Goal: Information Seeking & Learning: Learn about a topic

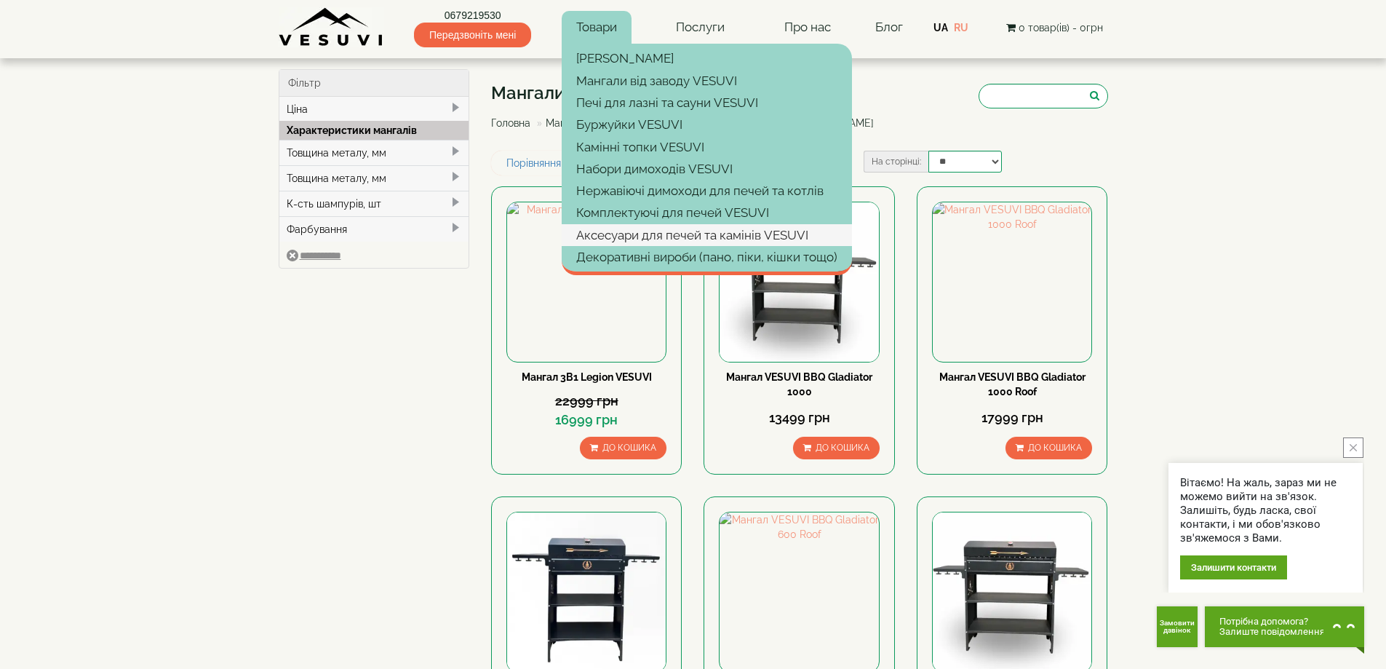
click at [643, 234] on link "Аксесуари для печей та камінів VESUVI" at bounding box center [707, 235] width 290 height 22
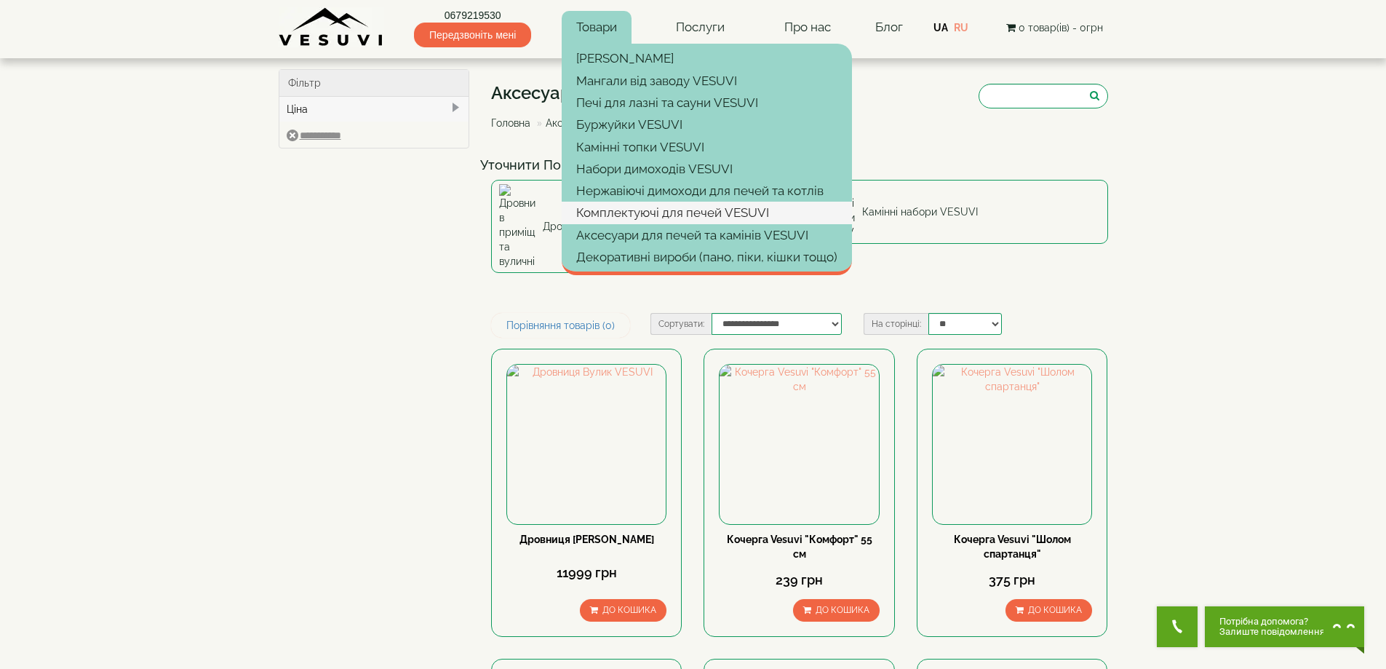
click at [627, 206] on link "Комплектуючі для печей VESUVI" at bounding box center [707, 213] width 290 height 22
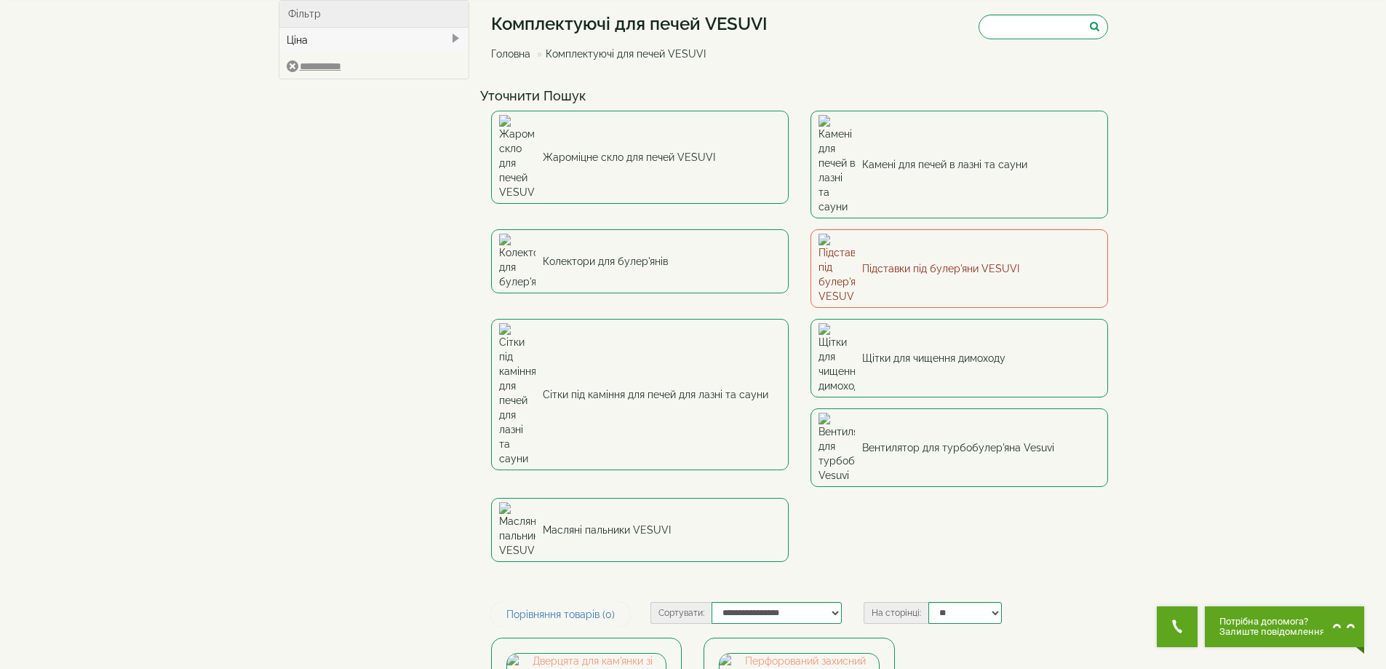
scroll to position [73, 0]
click at [866, 226] on link "Підставки під булер'яни VESUVI" at bounding box center [959, 265] width 298 height 79
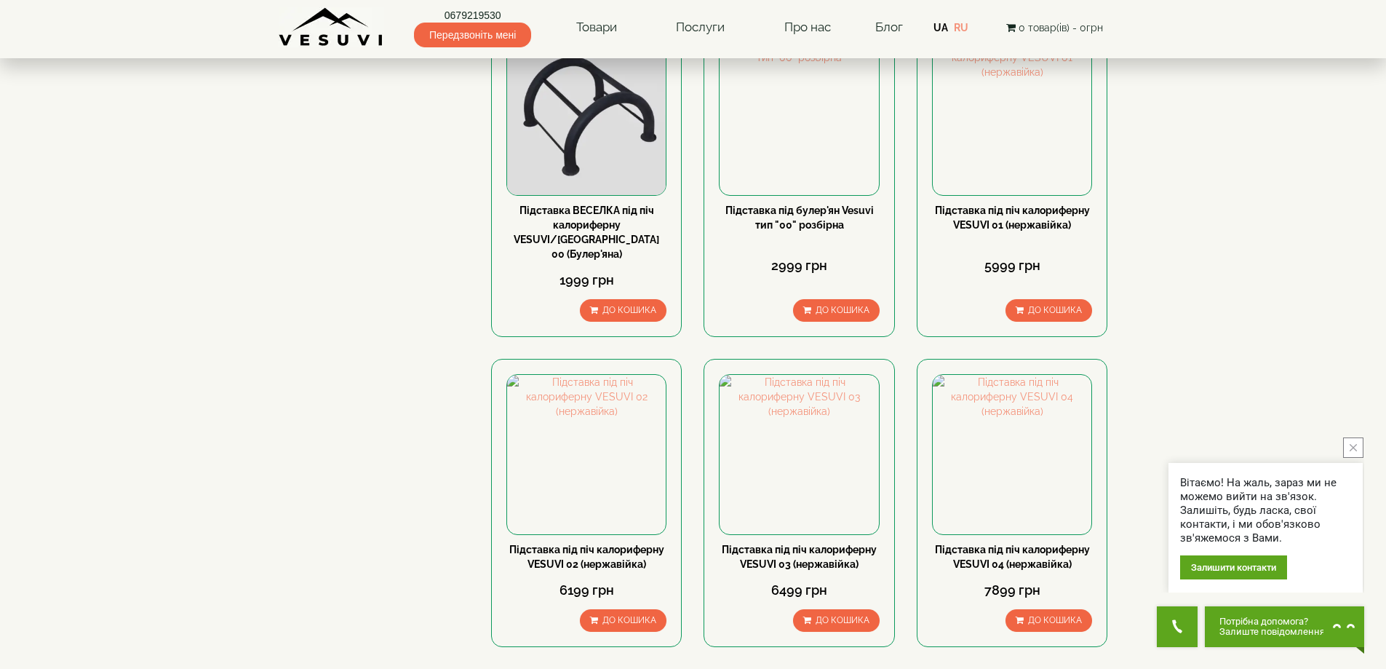
scroll to position [73, 0]
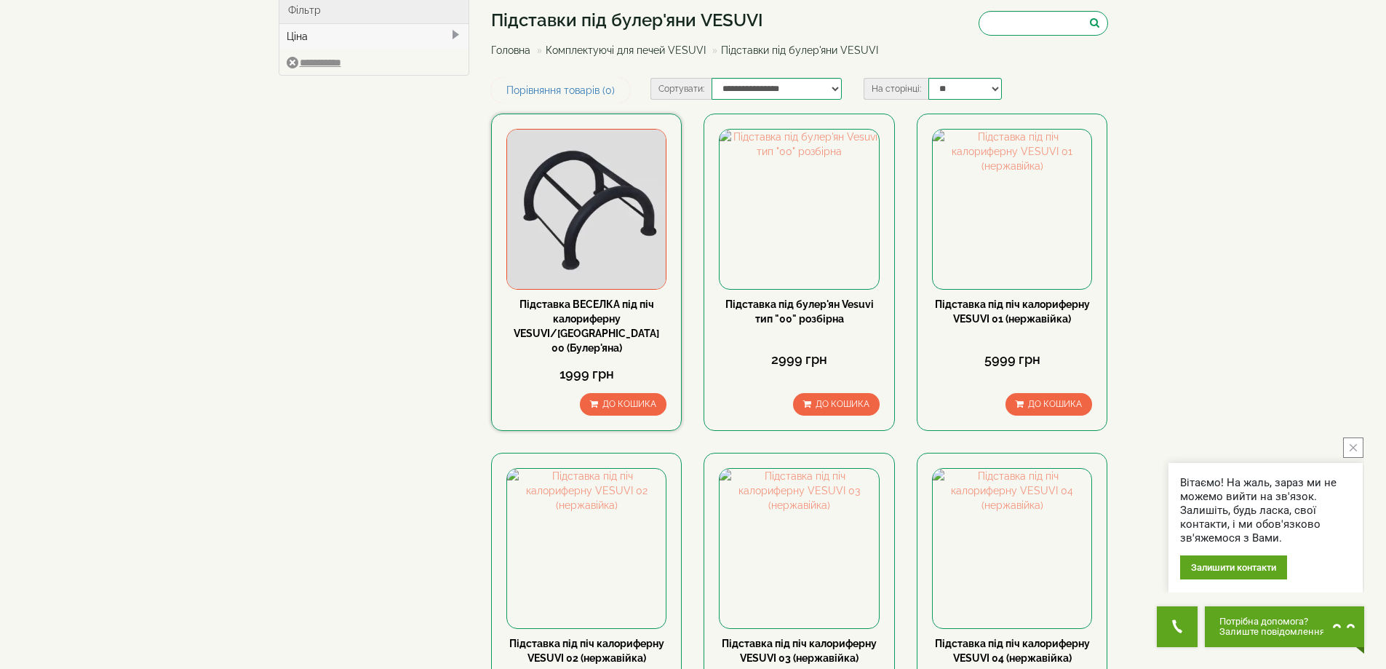
click at [565, 220] on img at bounding box center [586, 209] width 159 height 159
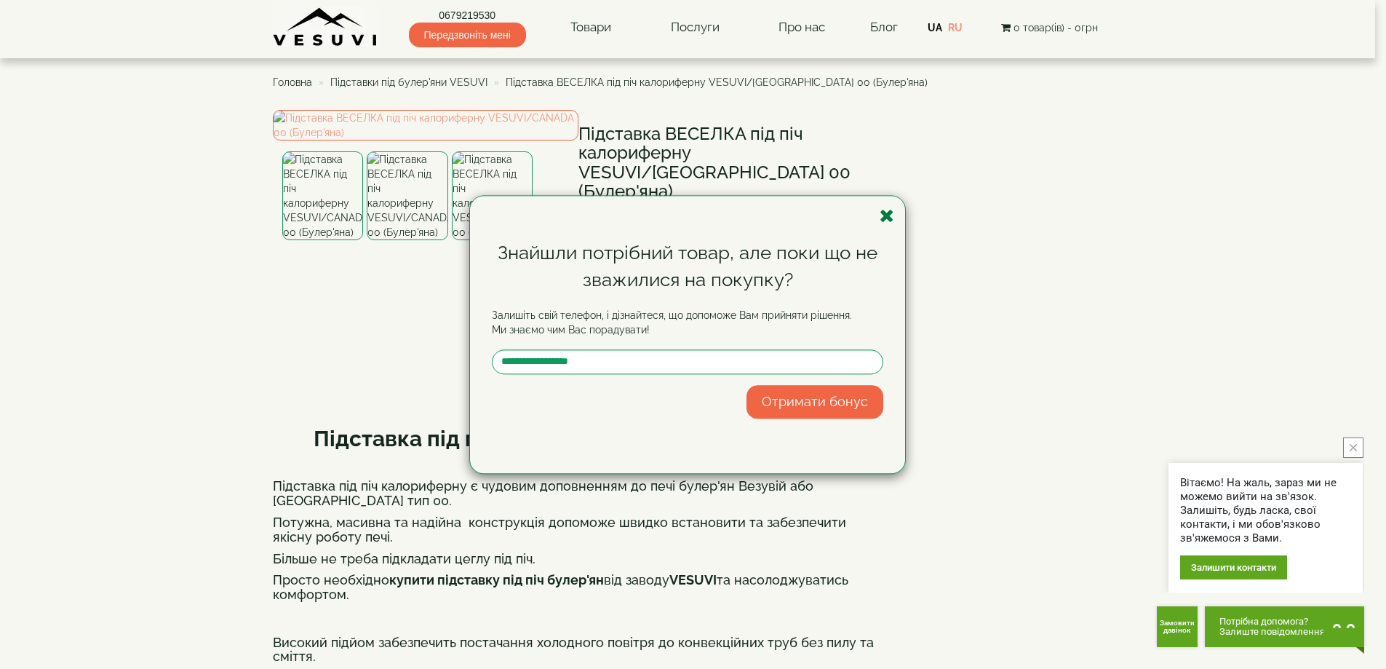
click at [889, 210] on icon "button" at bounding box center [887, 216] width 15 height 18
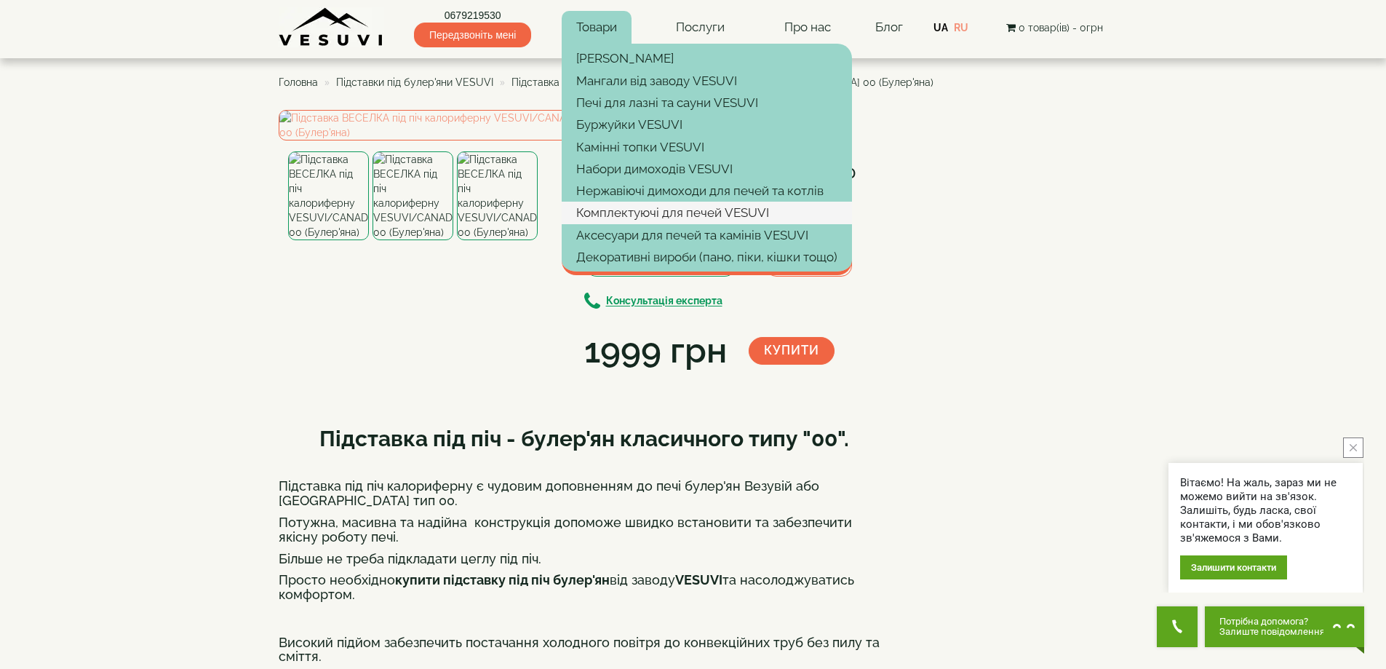
click at [623, 217] on link "Комплектуючі для печей VESUVI" at bounding box center [707, 213] width 290 height 22
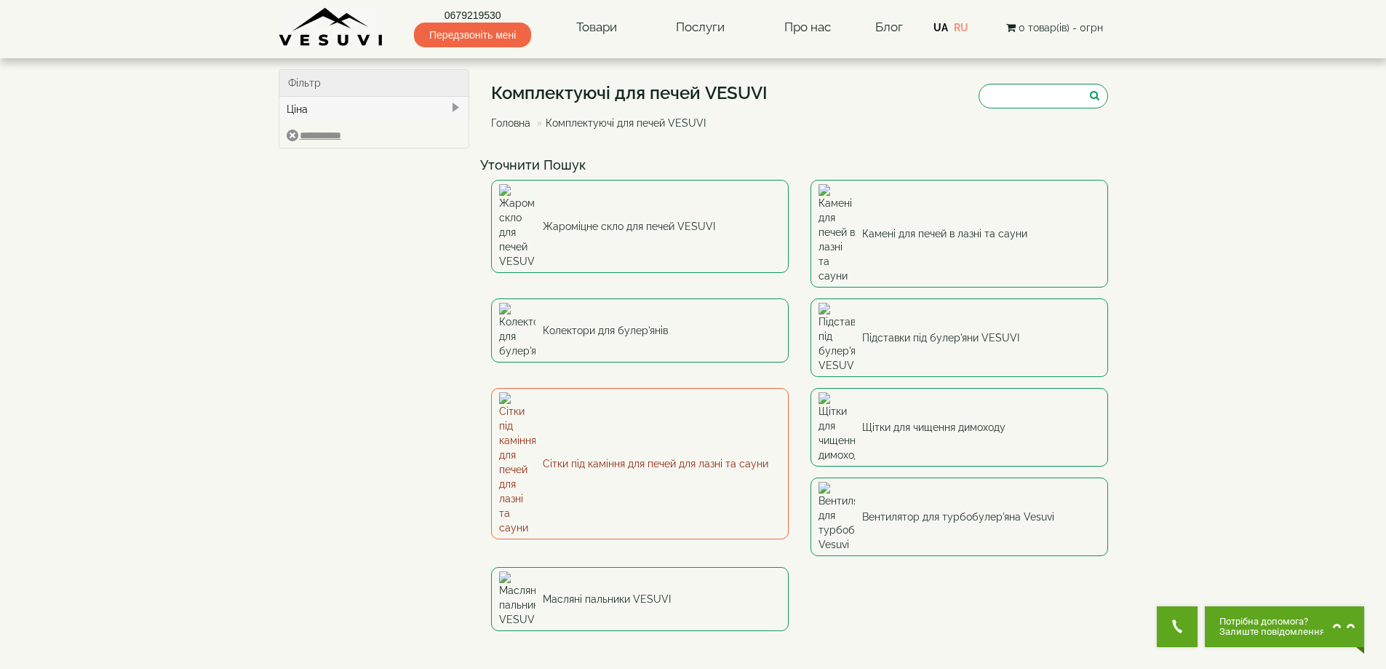
click at [630, 388] on link "Сітки під каміння для печей для лазні та сауни" at bounding box center [640, 463] width 298 height 151
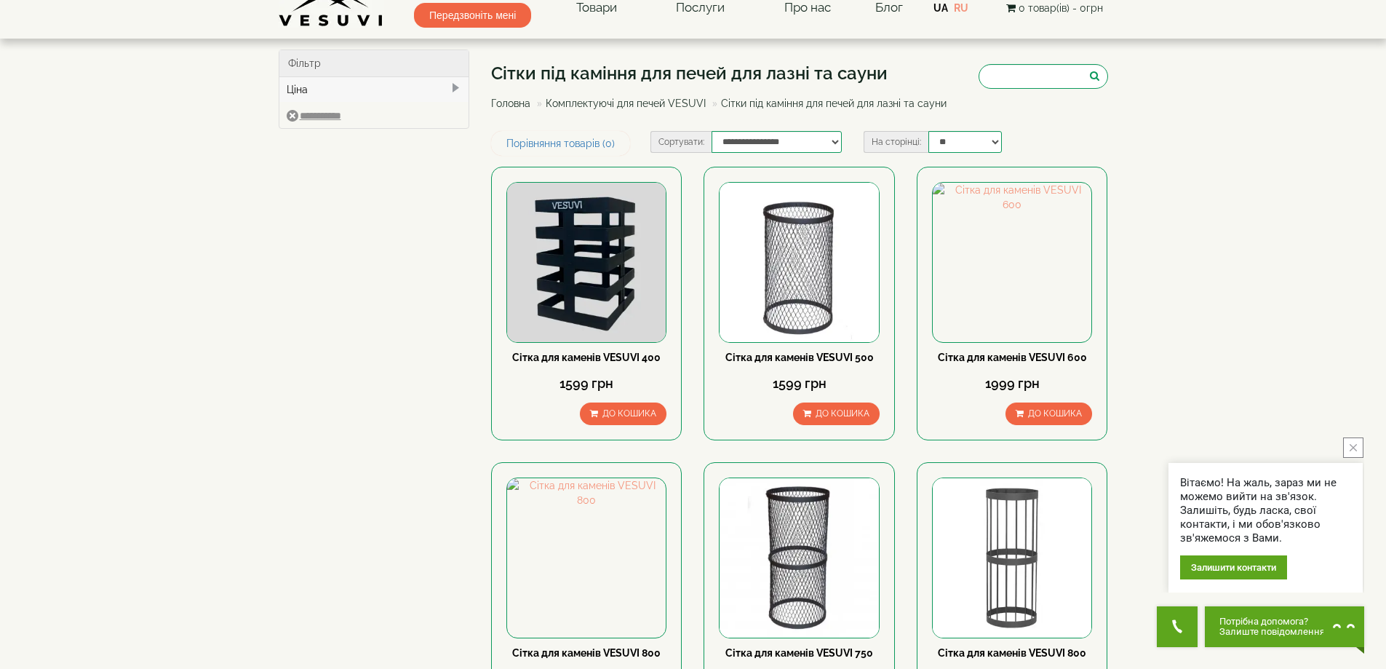
scroll to position [146, 0]
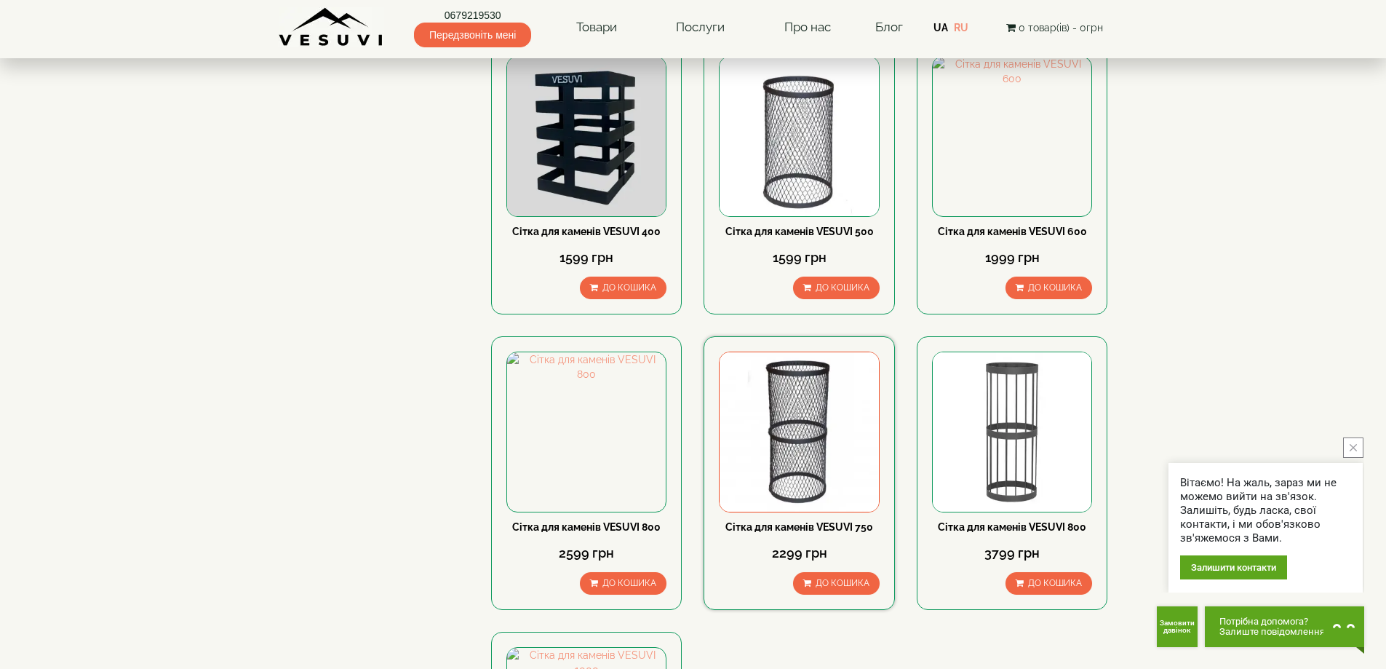
click at [746, 386] on img at bounding box center [799, 431] width 159 height 159
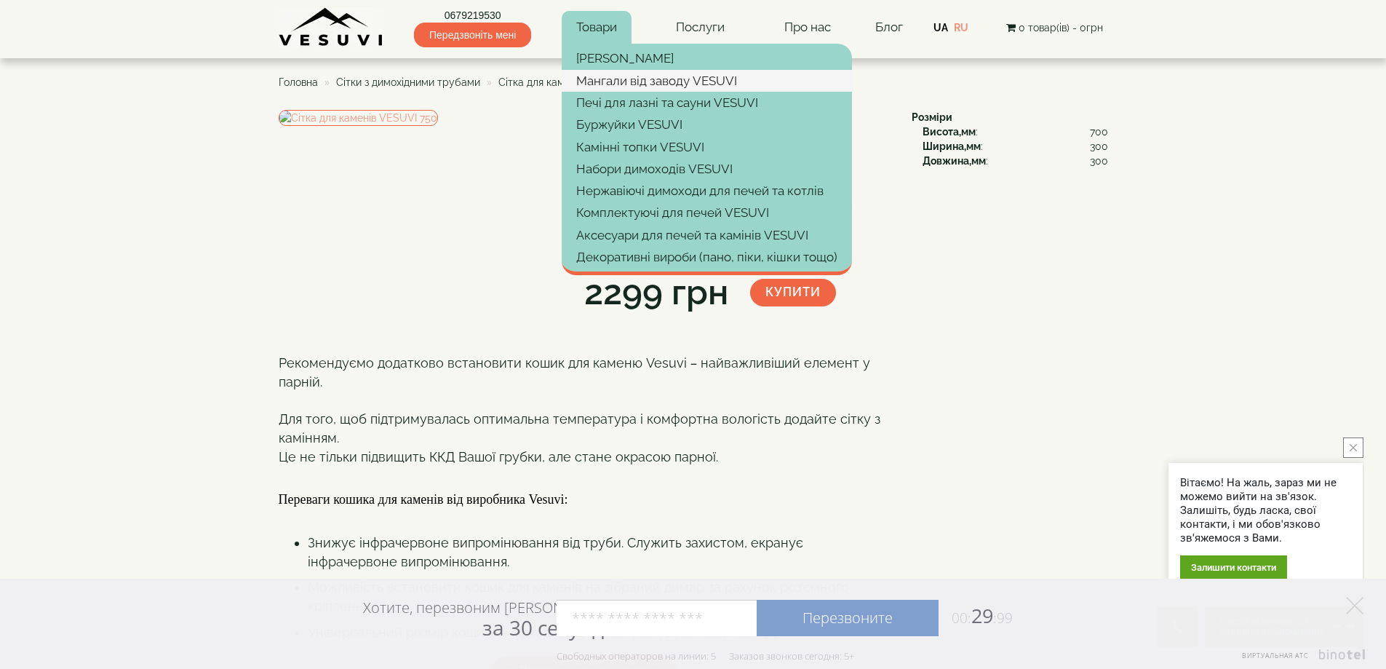
click at [597, 79] on link "Мангали від заводу VESUVI" at bounding box center [707, 81] width 290 height 22
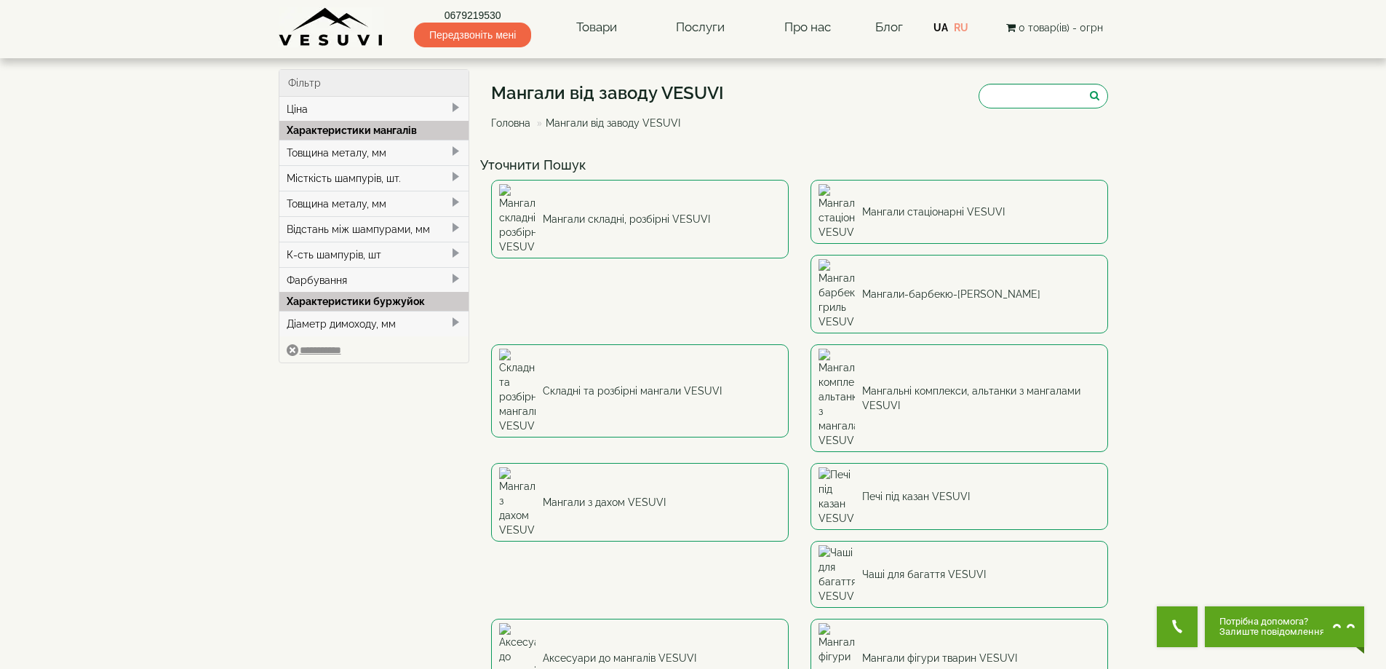
scroll to position [291, 0]
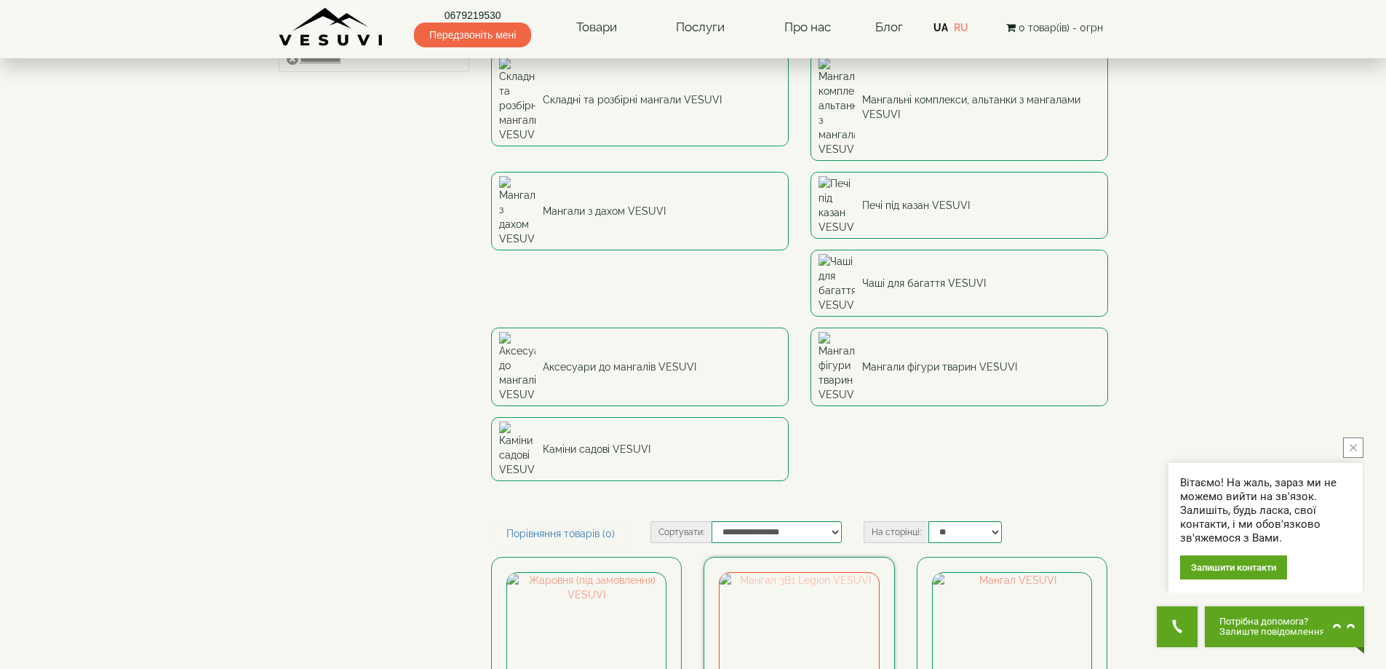
click at [804, 573] on img at bounding box center [799, 652] width 159 height 159
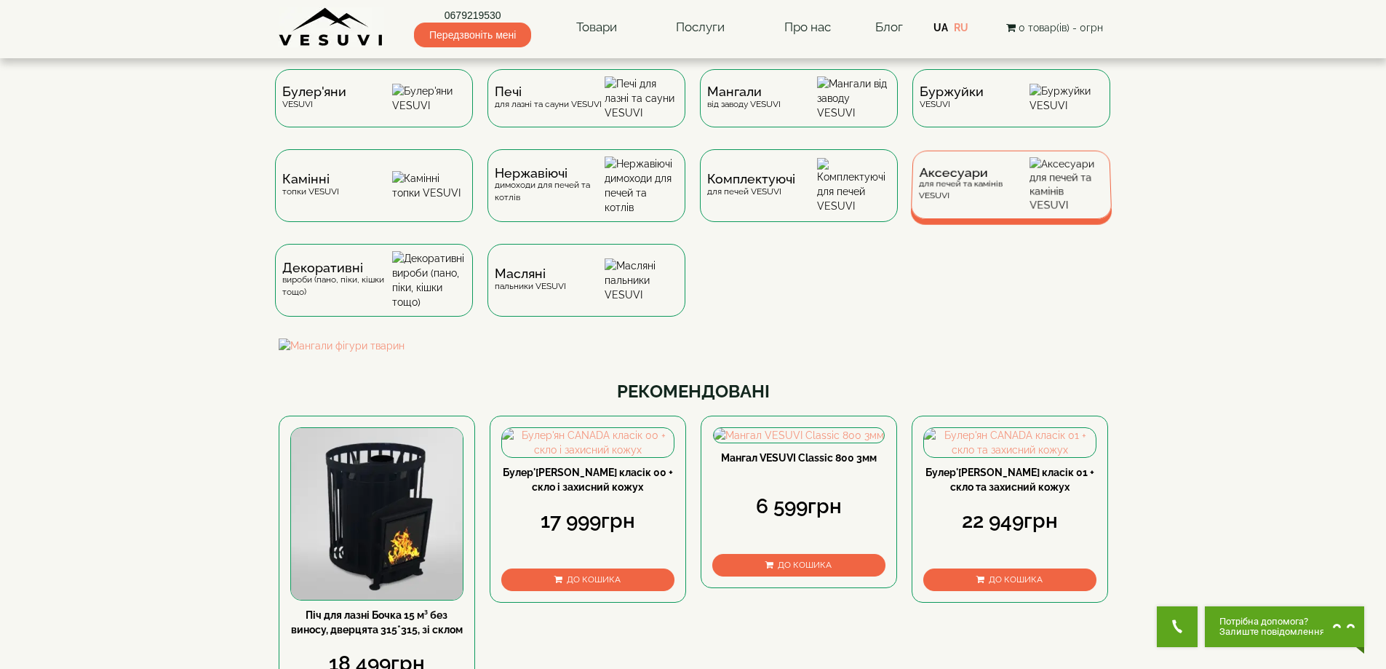
click at [962, 178] on span "Аксесуари" at bounding box center [974, 172] width 111 height 11
click at [790, 218] on div "Комплектуючі для печей VESUVI" at bounding box center [799, 185] width 202 height 68
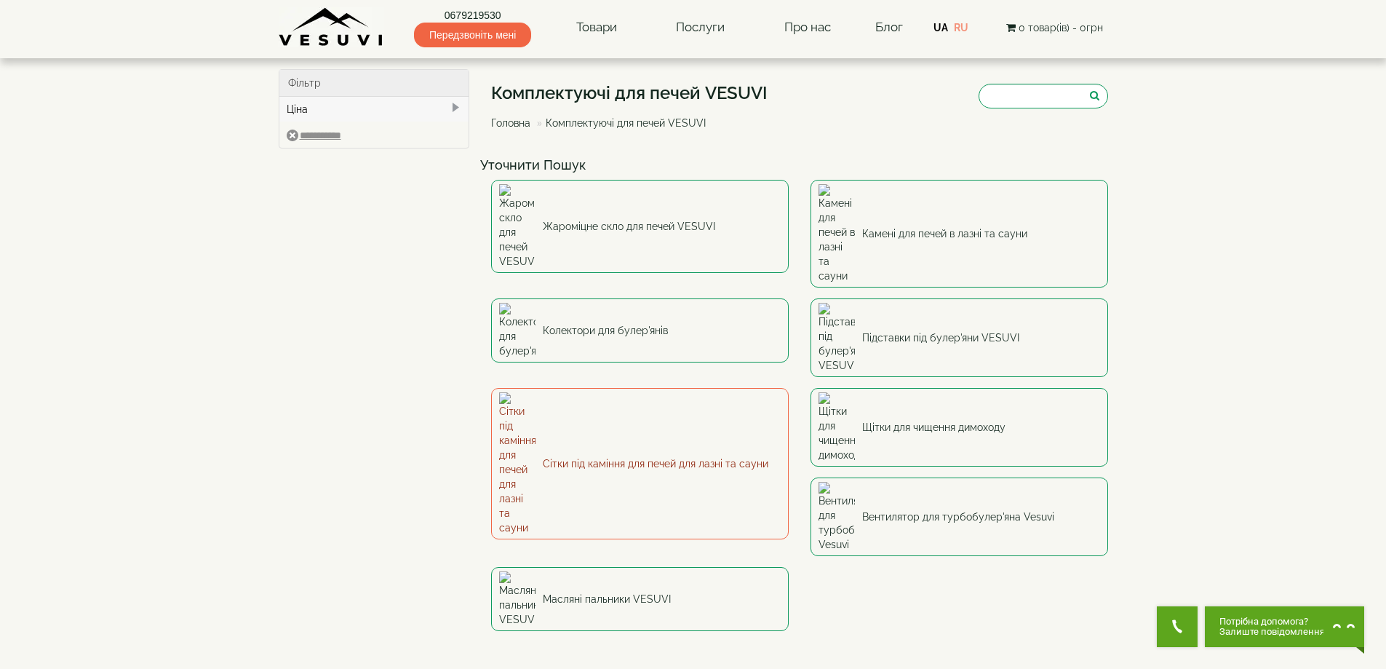
click at [594, 388] on link "Сітки під каміння для печей для лазні та сауни" at bounding box center [640, 463] width 298 height 151
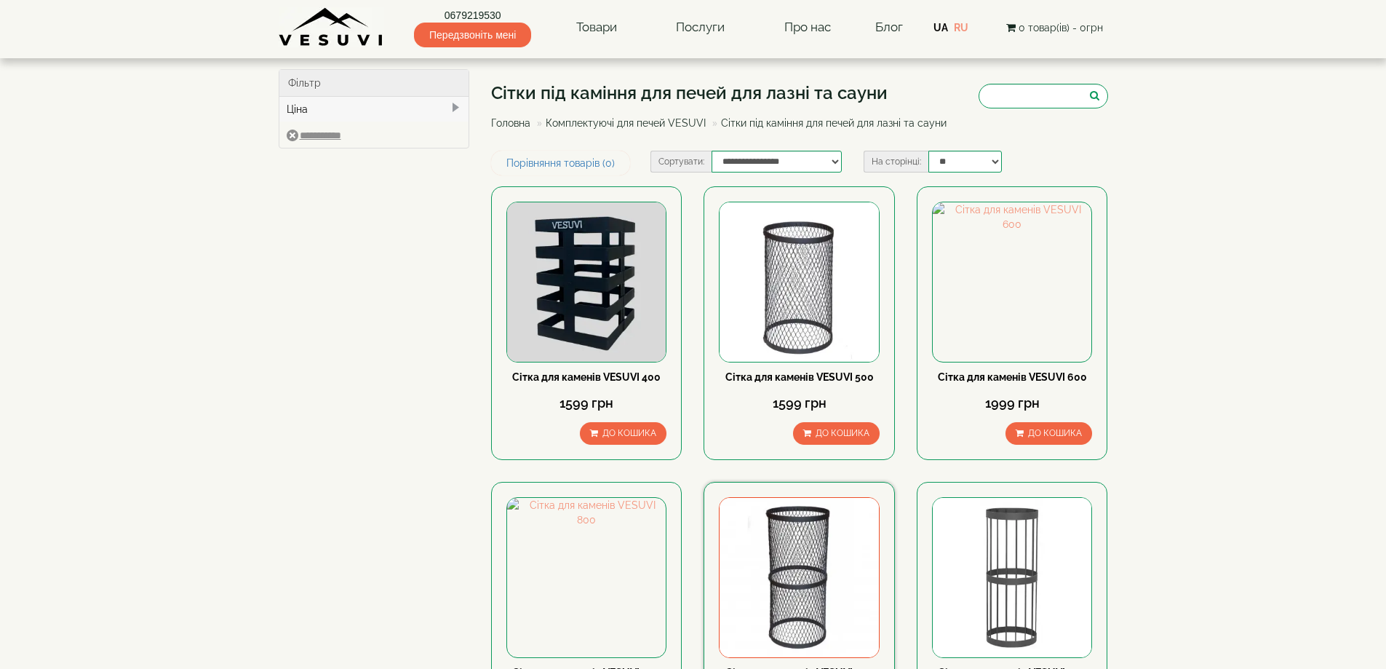
click at [826, 549] on img at bounding box center [799, 577] width 159 height 159
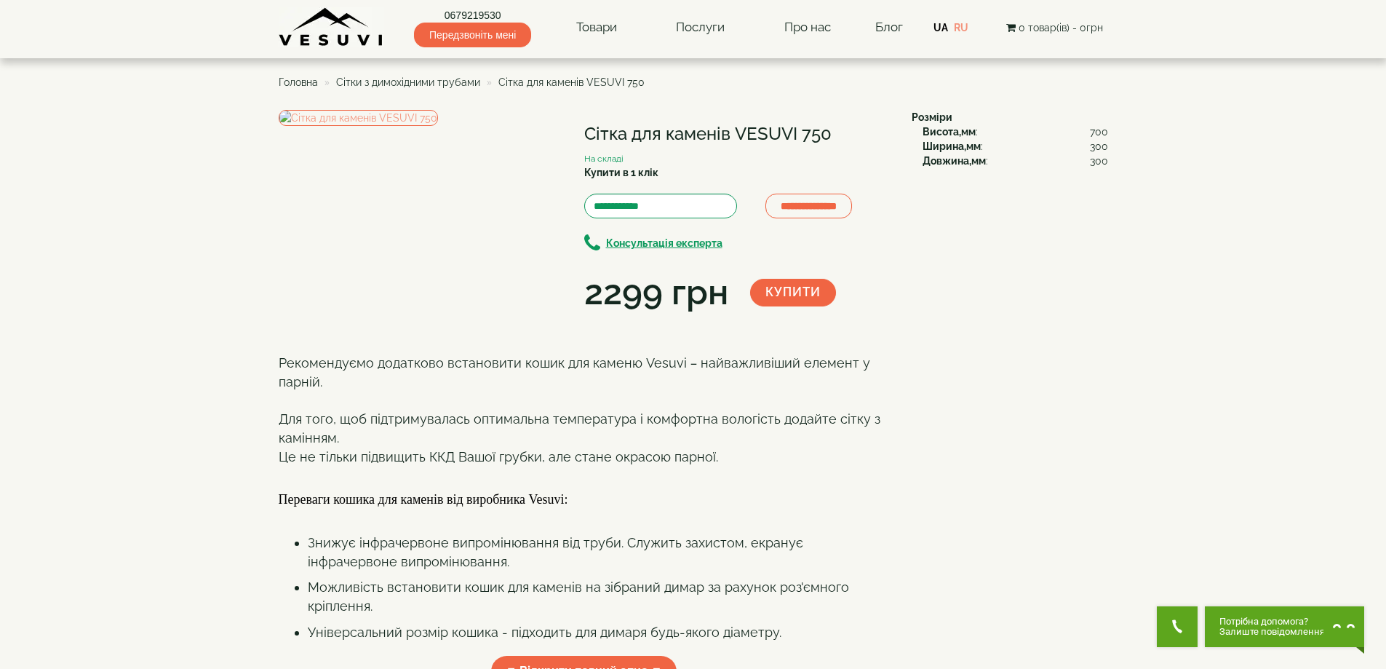
click at [662, 127] on h1 "Сітка для каменів VESUVI 750" at bounding box center [737, 133] width 306 height 19
click at [963, 27] on link "RU" at bounding box center [961, 28] width 15 height 12
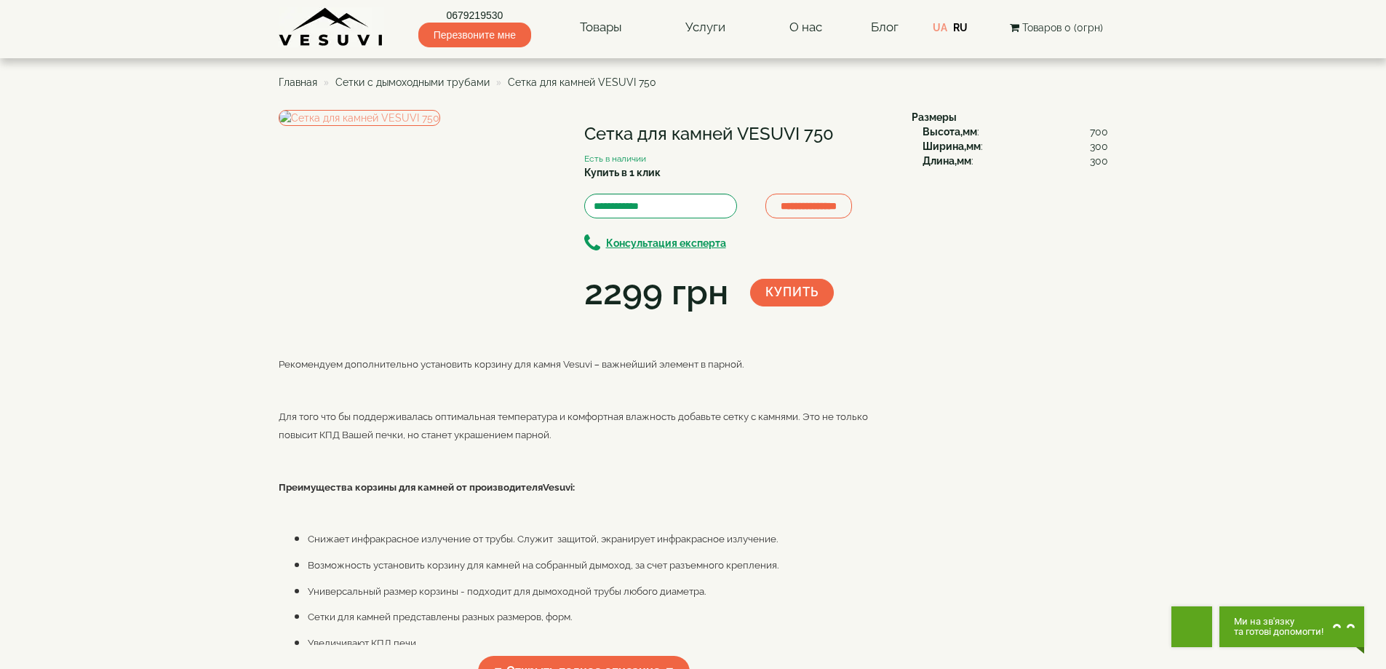
click at [688, 128] on h1 "Сетка для камней VESUVI 750" at bounding box center [737, 133] width 306 height 19
copy div "Сетка для камней VESUVI 750"
